Goal: Find specific page/section: Find specific page/section

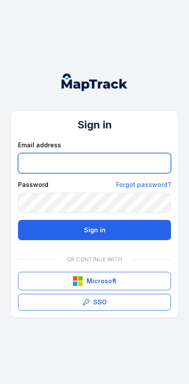
type input "**********"
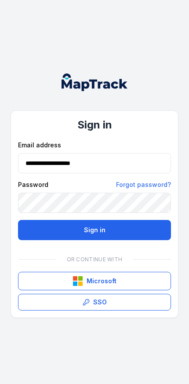
click at [95, 230] on button "Sign in" at bounding box center [94, 230] width 153 height 20
click at [114, 228] on button "Sign in" at bounding box center [94, 230] width 153 height 20
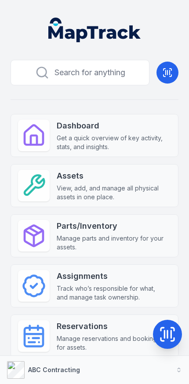
click at [131, 367] on button "ABC Contracting" at bounding box center [94, 370] width 189 height 28
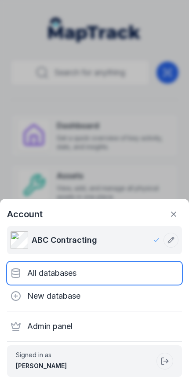
click at [106, 271] on div "All databases" at bounding box center [94, 273] width 175 height 23
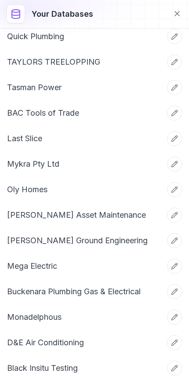
scroll to position [1285, 0]
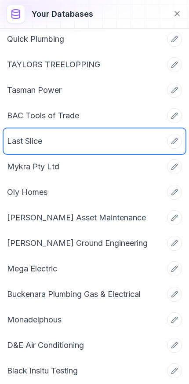
click at [106, 139] on link "Last Slice" at bounding box center [84, 141] width 154 height 12
